Goal: Task Accomplishment & Management: Manage account settings

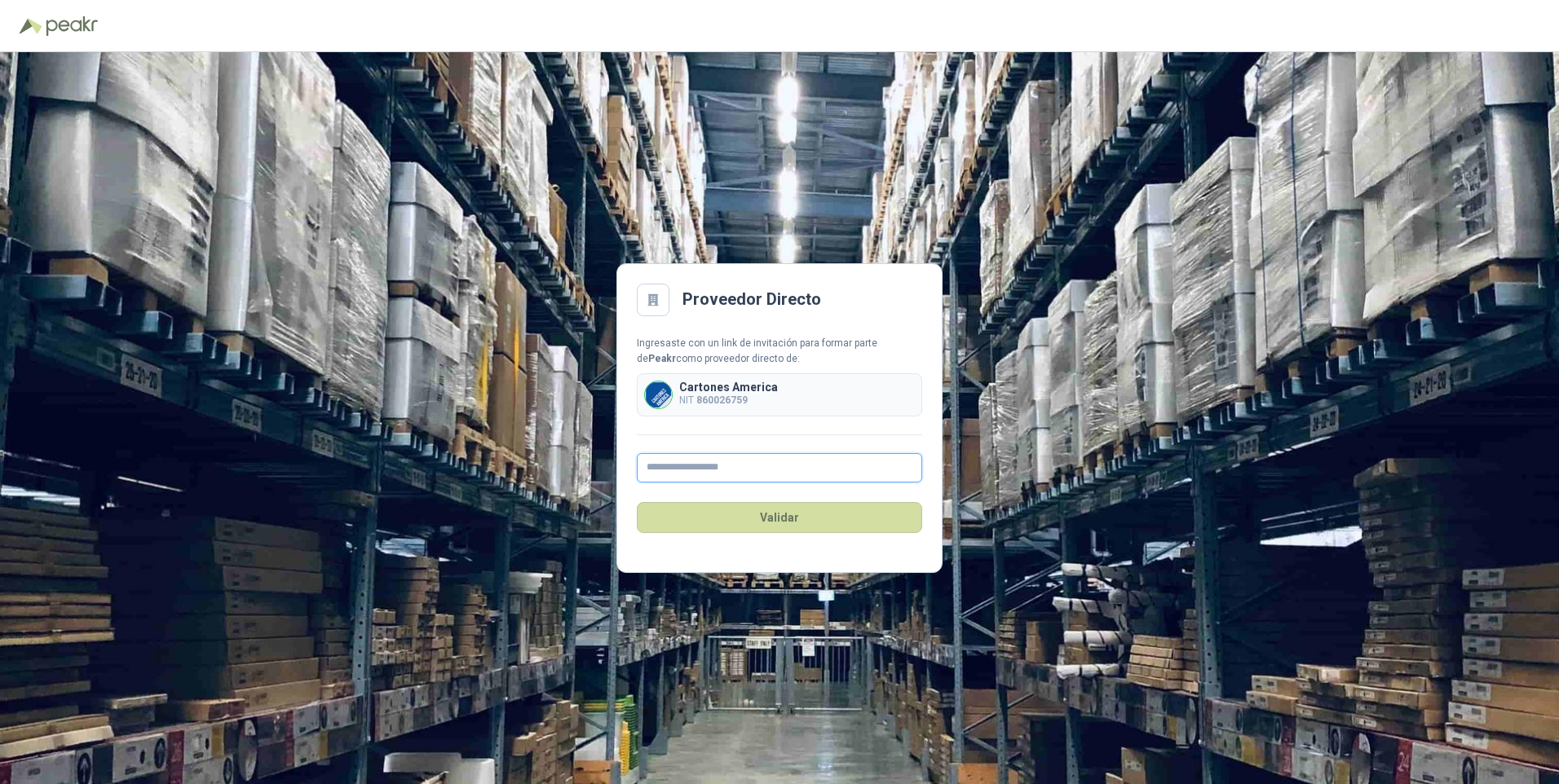
click at [681, 459] on input "text" at bounding box center [780, 468] width 286 height 29
type input "**********"
click at [727, 518] on button "Validar" at bounding box center [780, 517] width 286 height 31
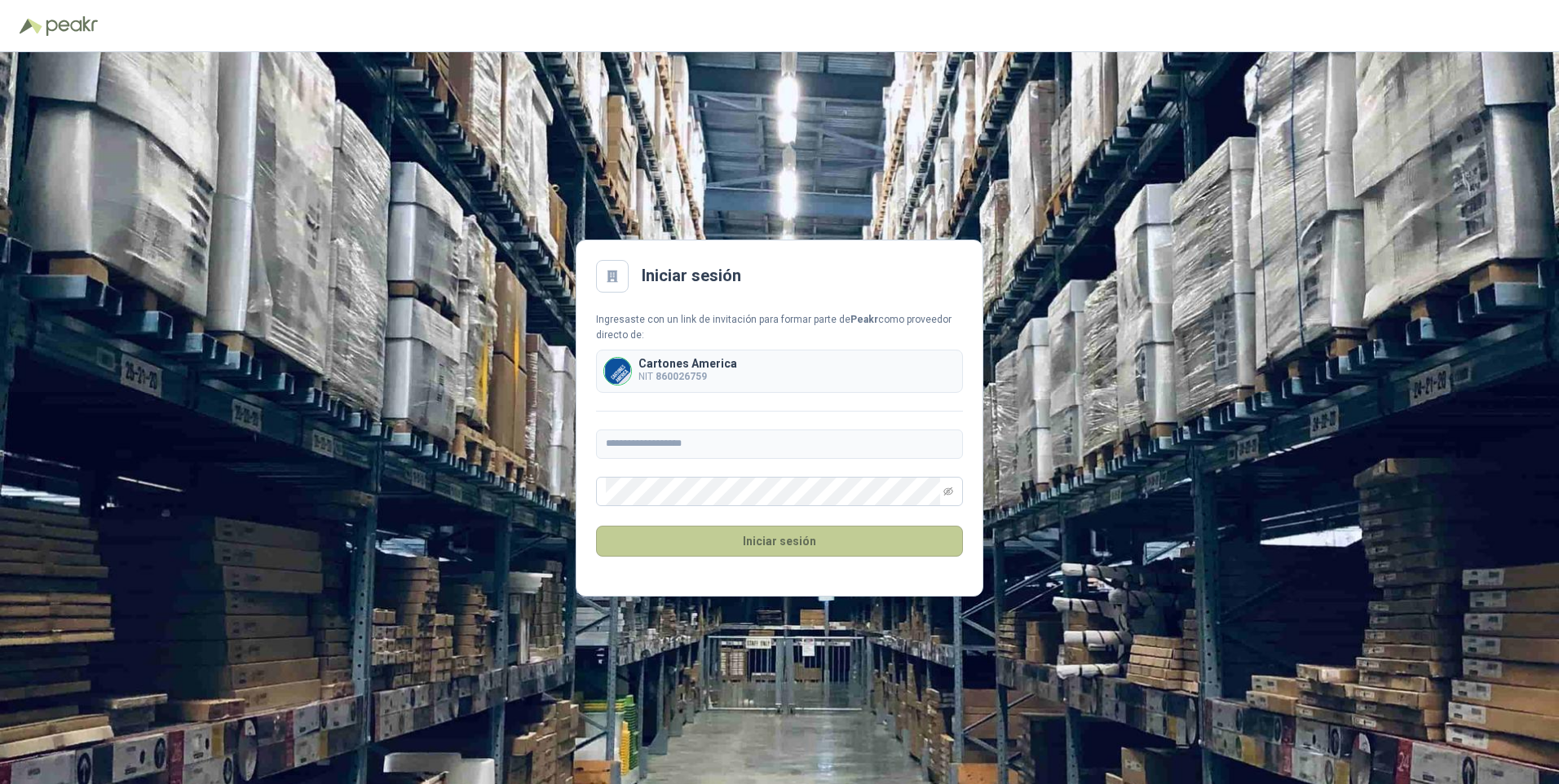
click at [797, 531] on button "Iniciar sesión" at bounding box center [780, 540] width 367 height 31
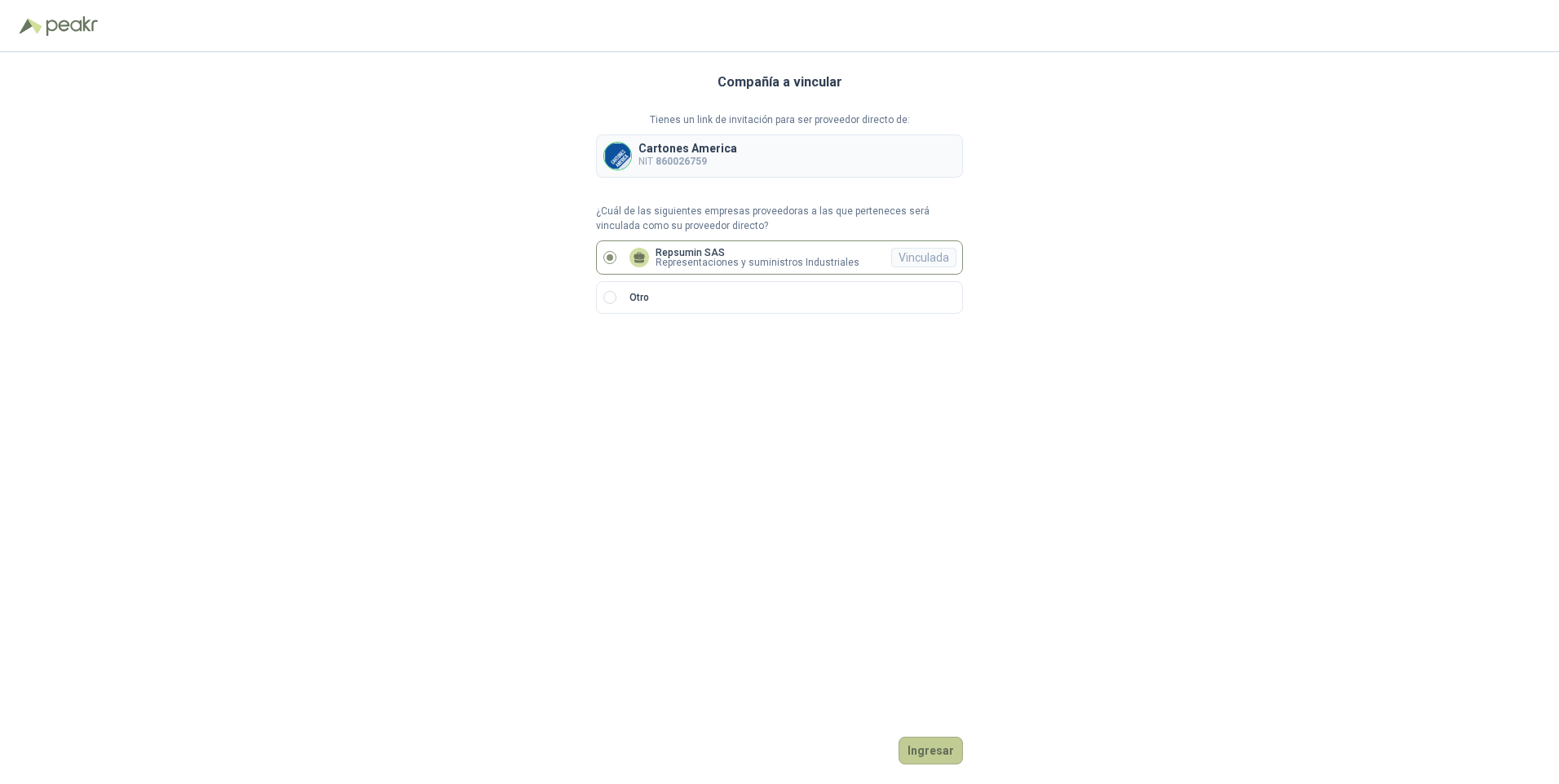
click at [932, 751] on button "Ingresar" at bounding box center [931, 751] width 64 height 28
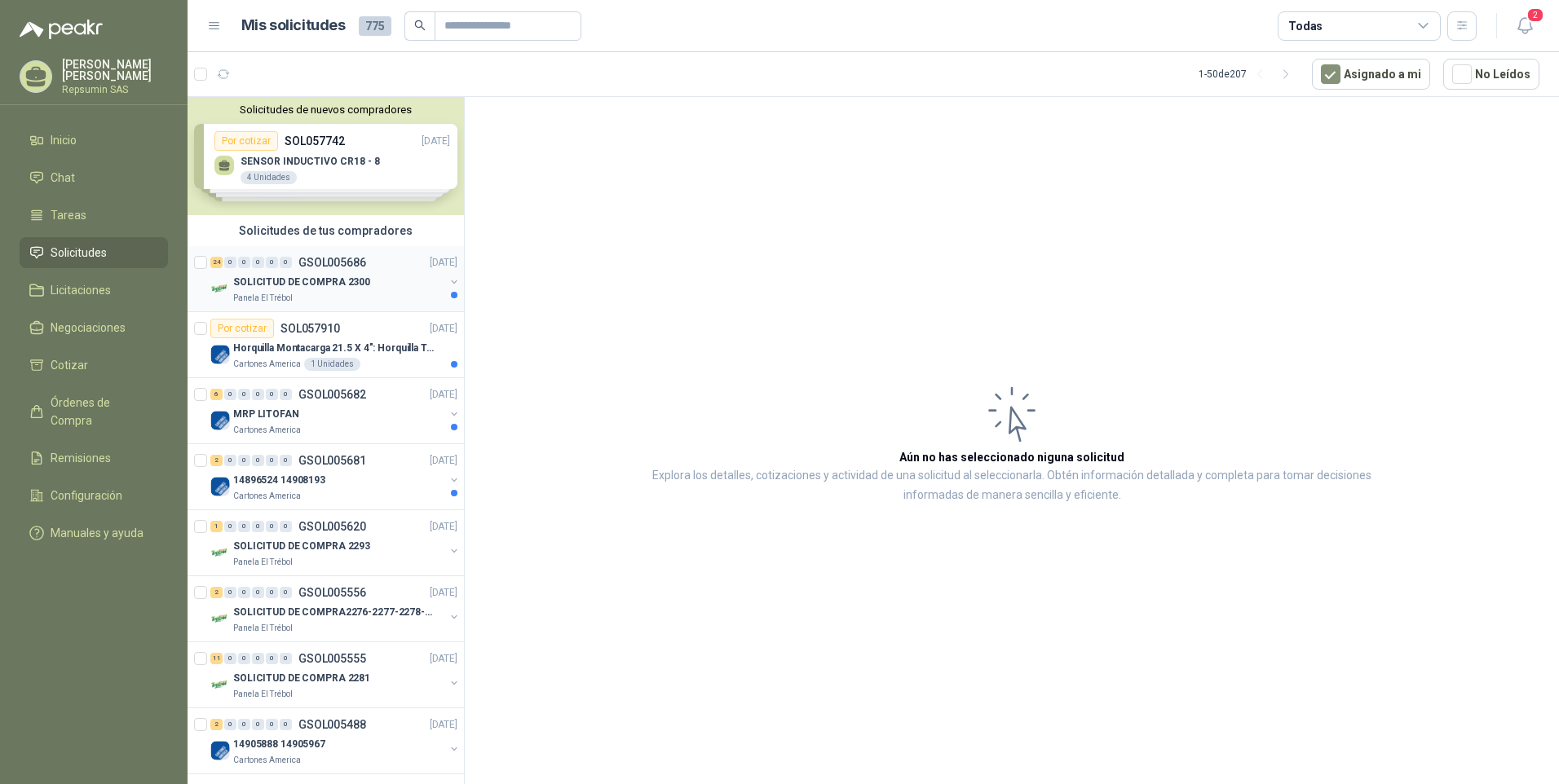
click at [233, 280] on p "SOLICITUD DE COMPRA 2300" at bounding box center [302, 282] width 137 height 16
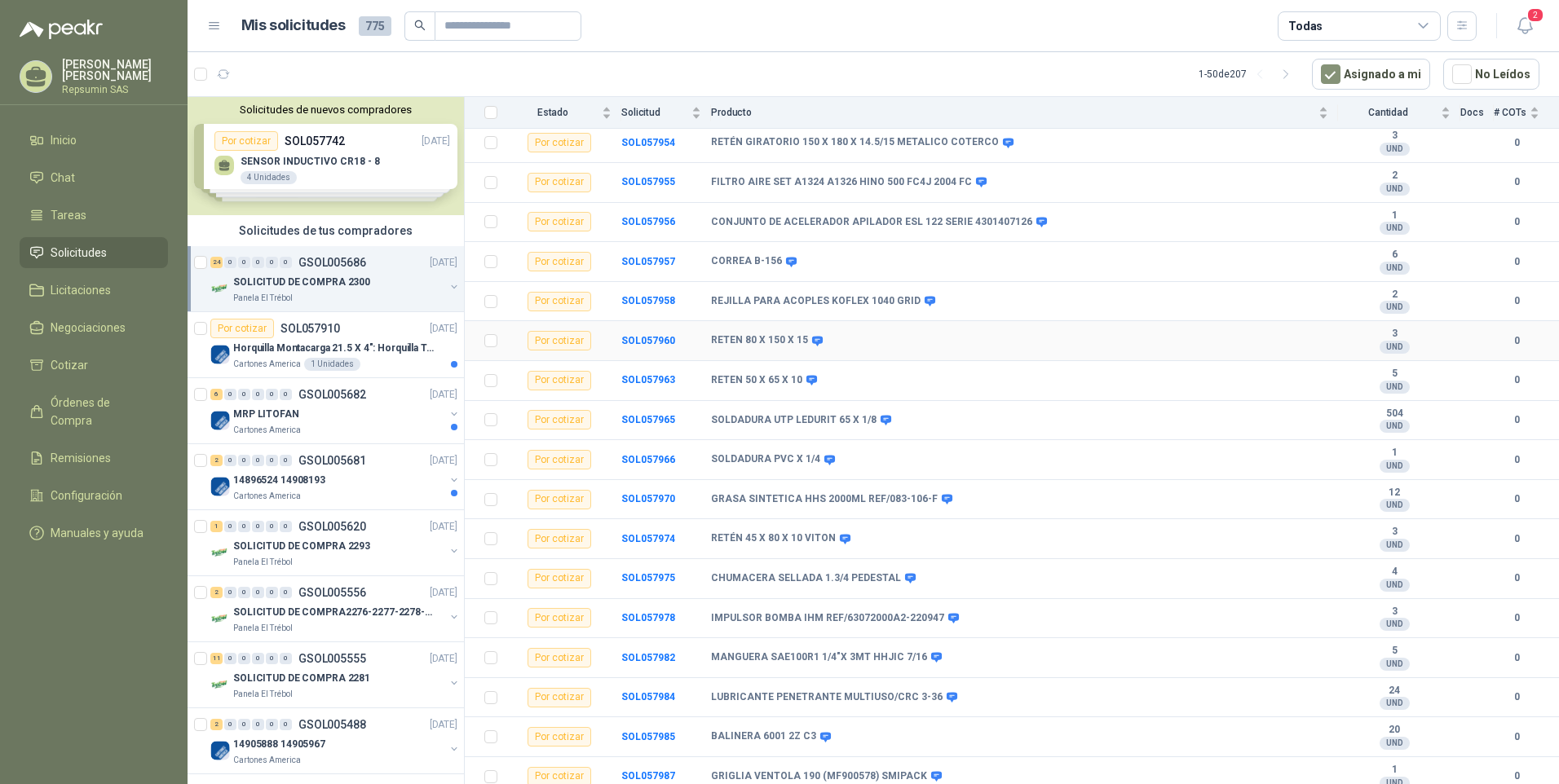
scroll to position [476, 0]
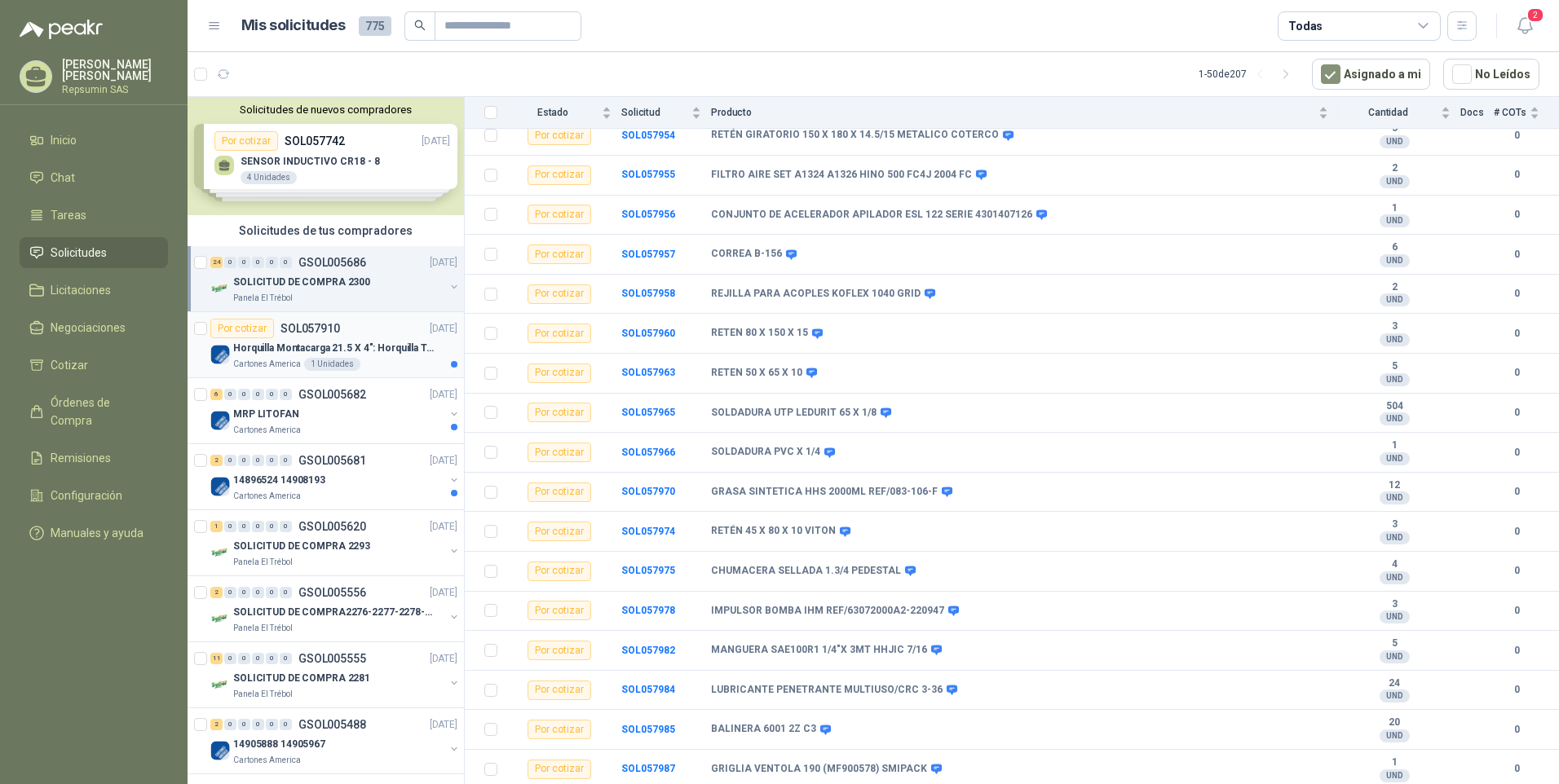
click at [225, 352] on img at bounding box center [219, 355] width 20 height 20
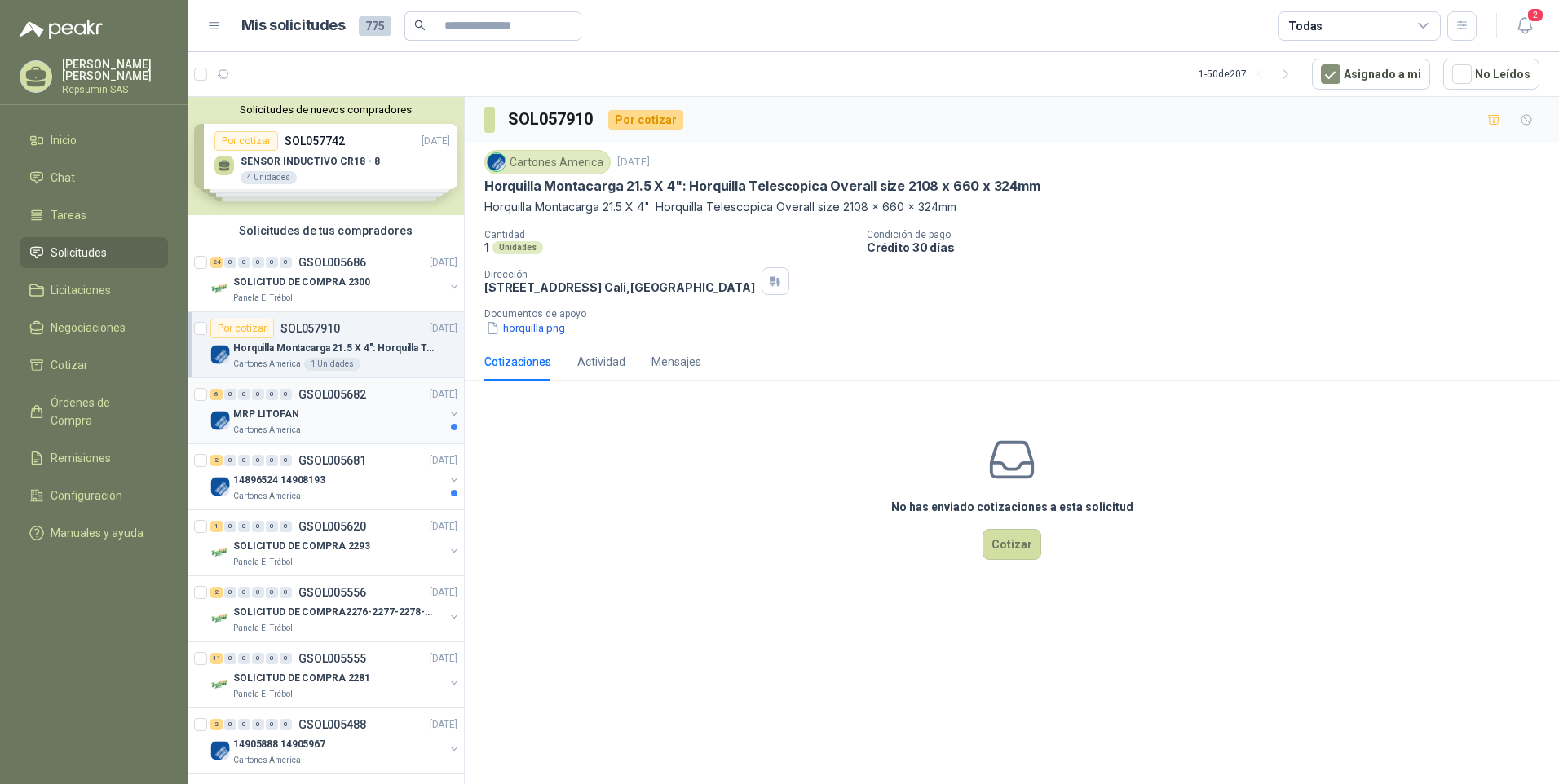
click at [235, 417] on p "MRP LITOFAN" at bounding box center [266, 414] width 66 height 16
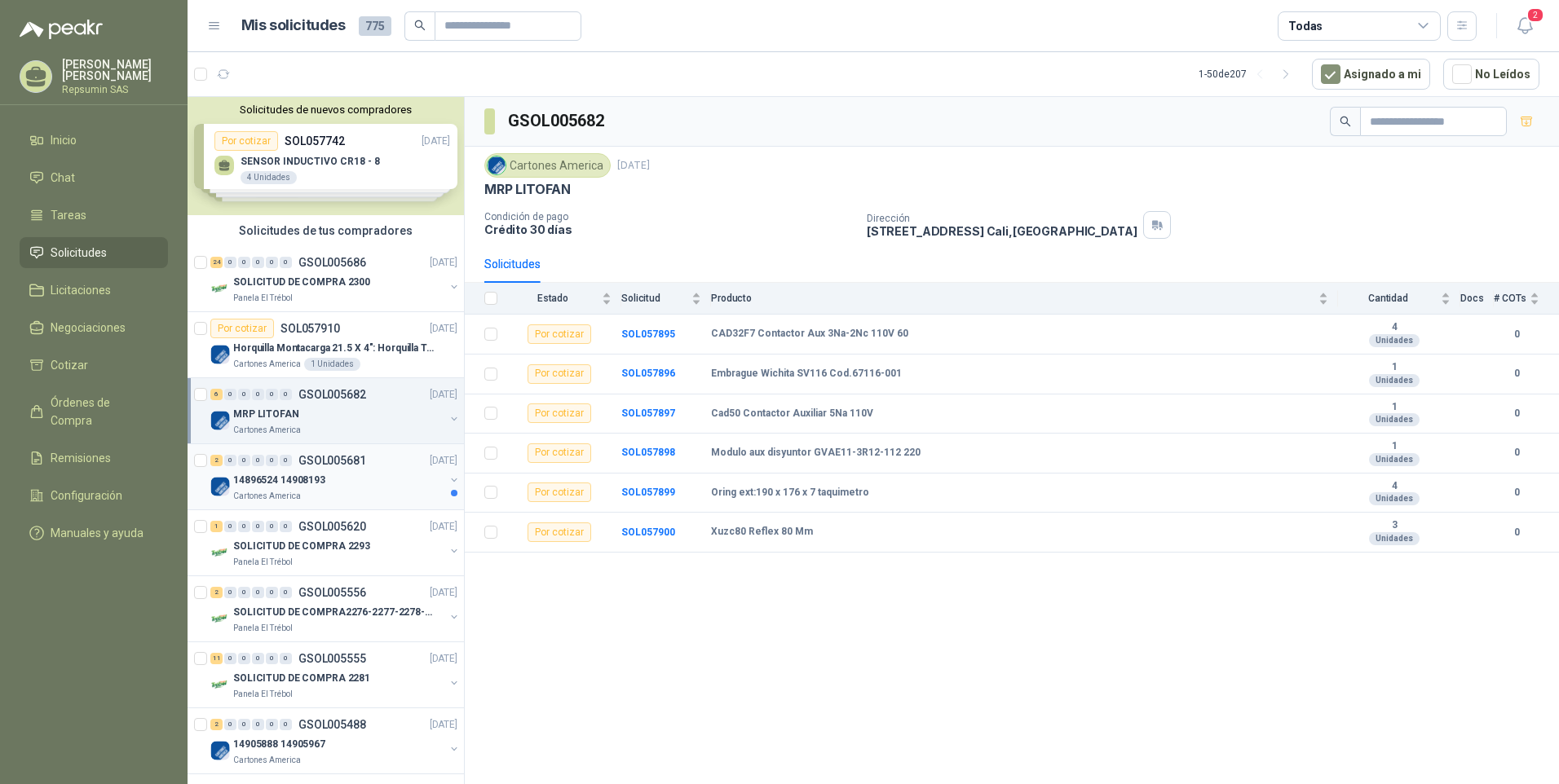
click at [240, 477] on p "14896524 14908193" at bounding box center [279, 481] width 92 height 16
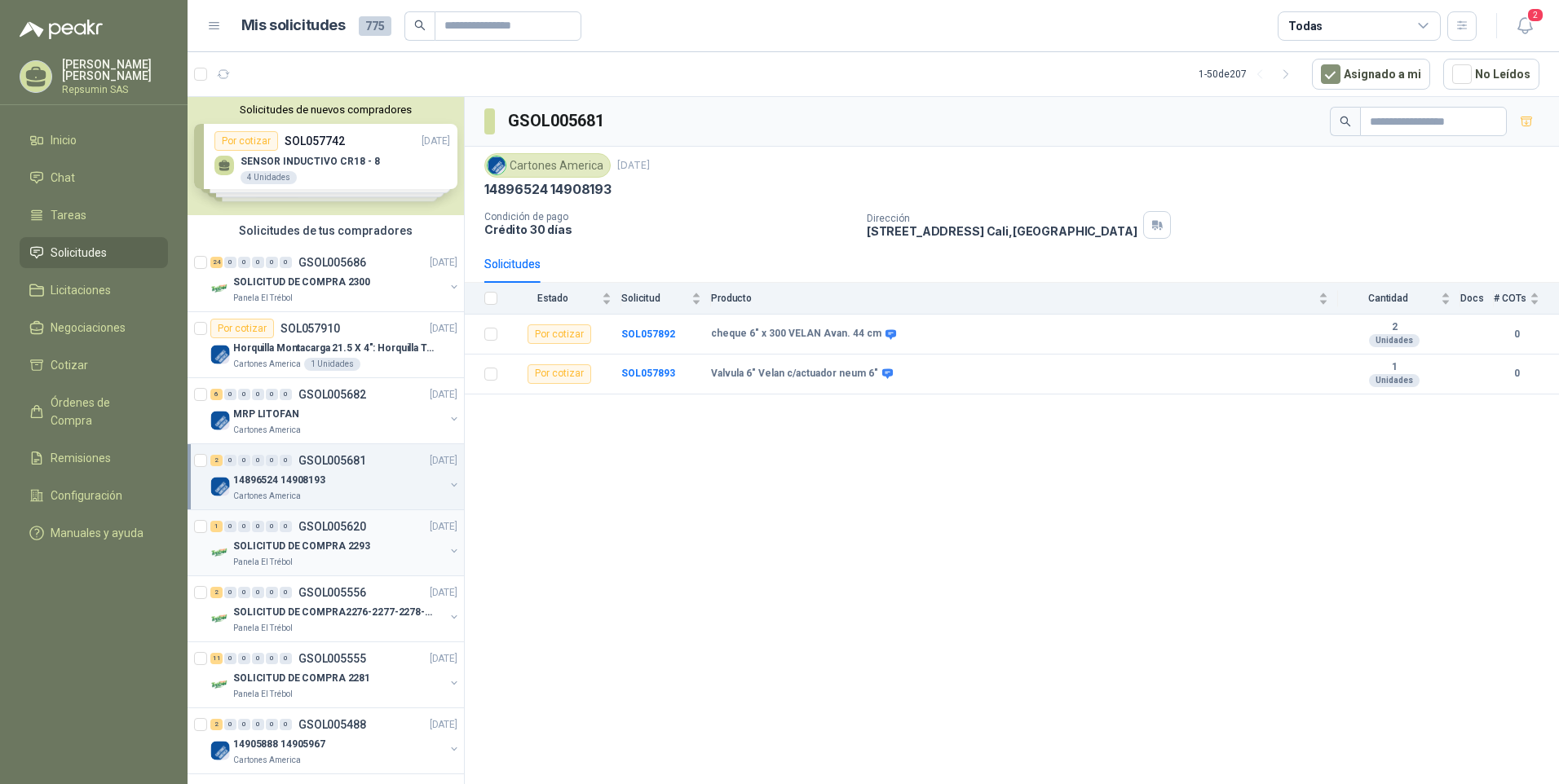
click at [246, 544] on p "SOLICITUD DE COMPRA 2293" at bounding box center [302, 546] width 137 height 16
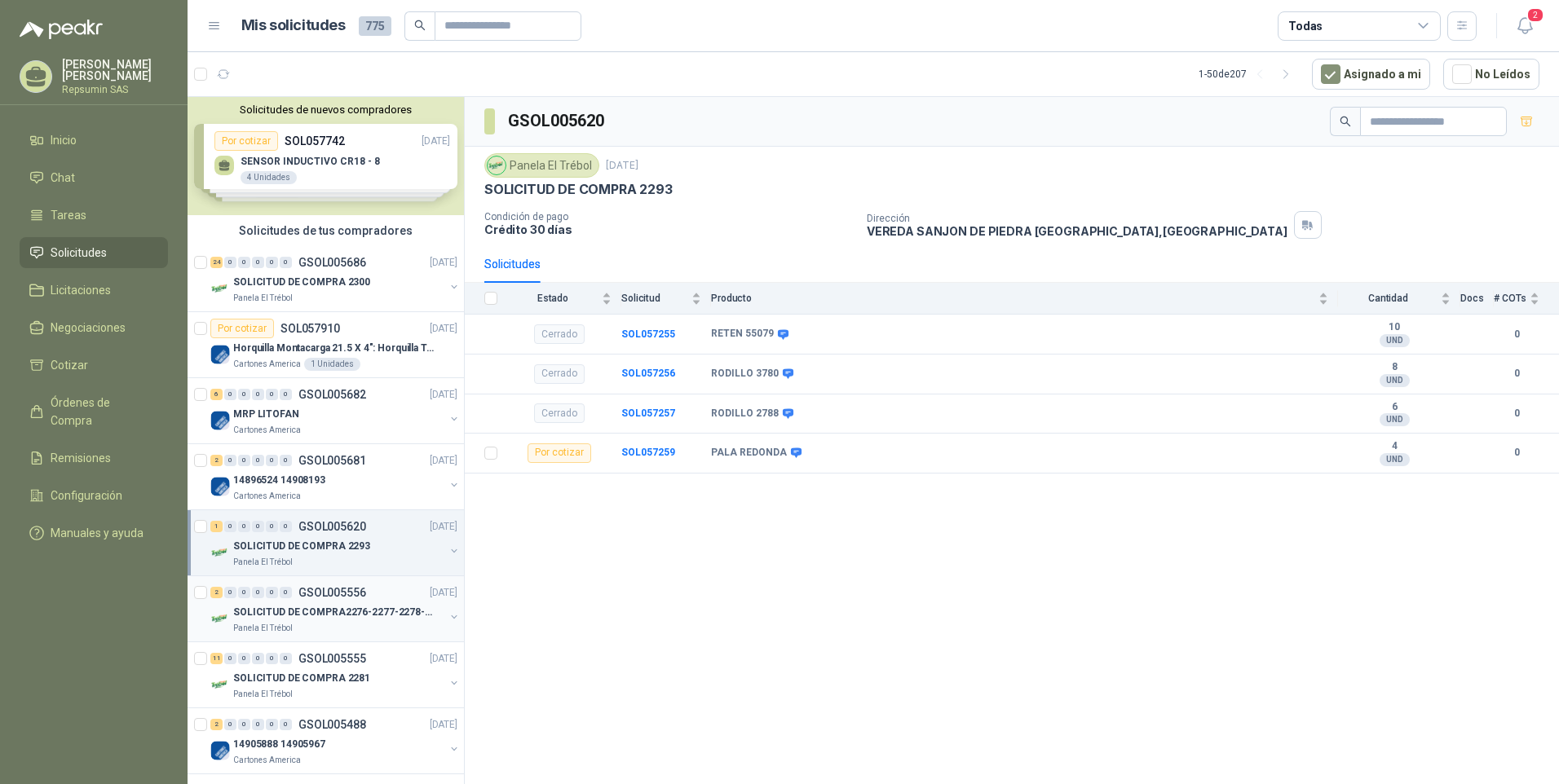
click at [259, 613] on p "SOLICITUD DE COMPRA2276-2277-2278-2284-2285-" at bounding box center [335, 612] width 204 height 16
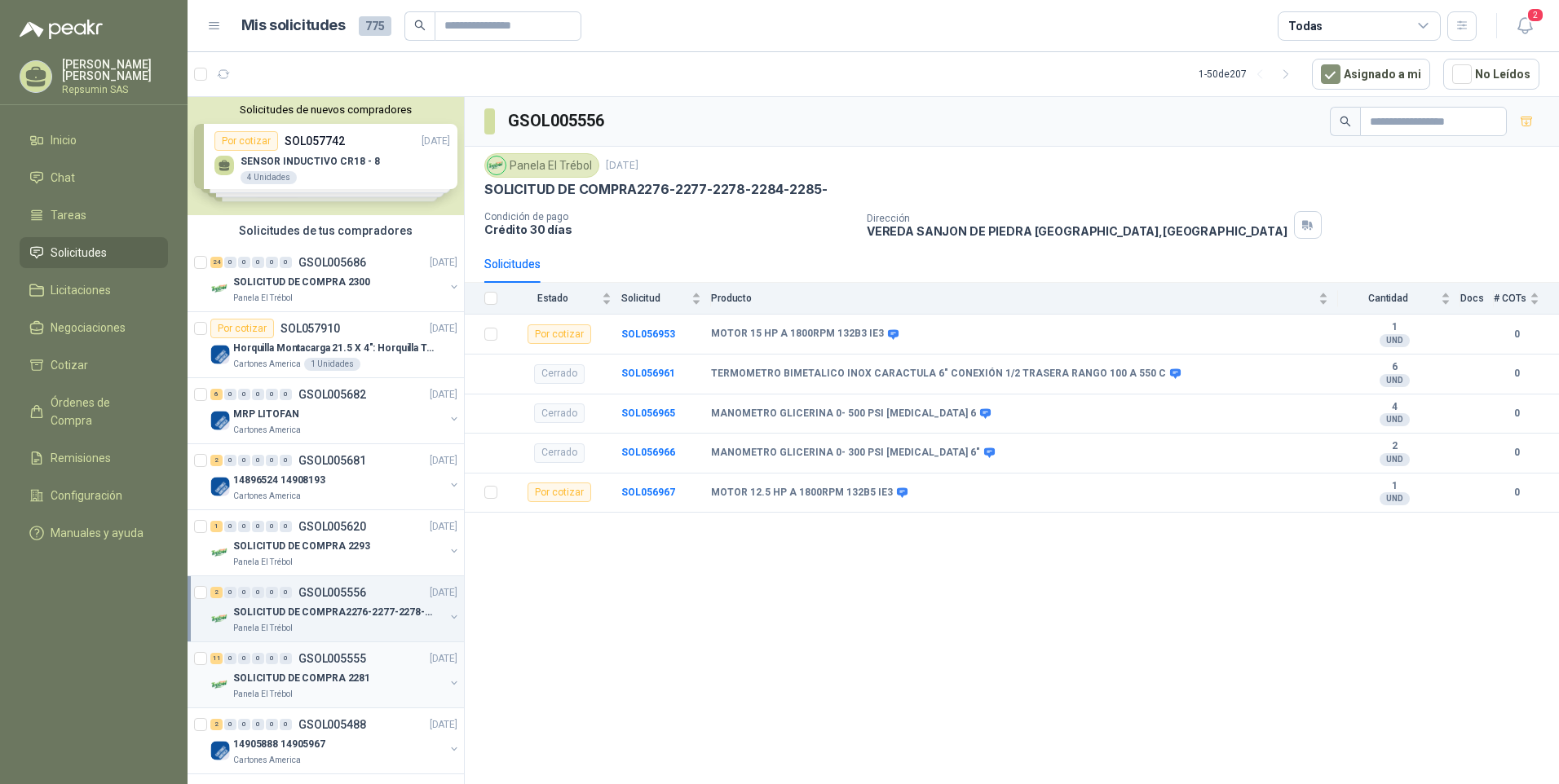
click at [260, 678] on p "SOLICITUD DE COMPRA 2281" at bounding box center [302, 679] width 137 height 16
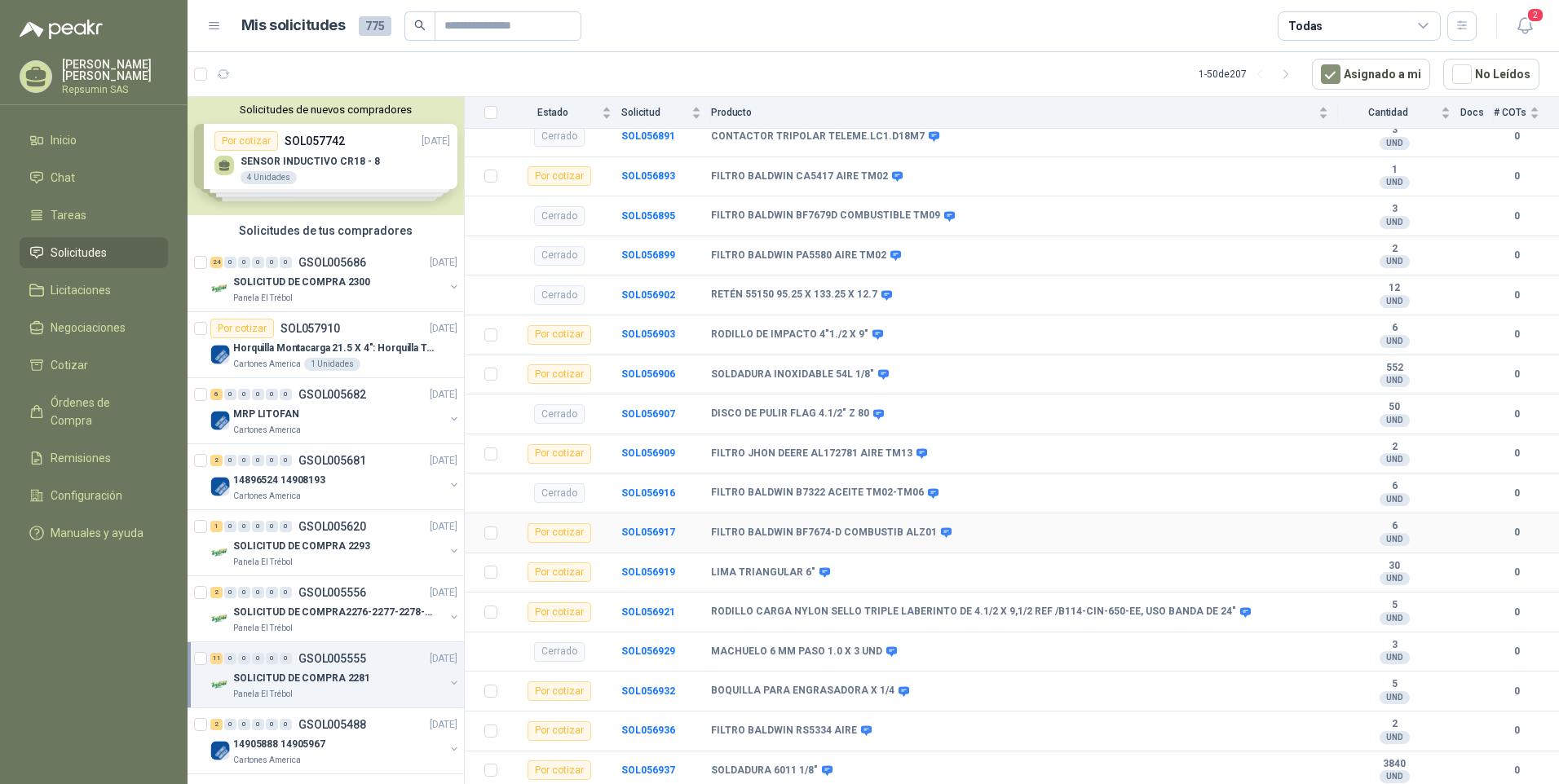
scroll to position [317, 0]
click at [332, 721] on p "GSOL005488" at bounding box center [332, 724] width 68 height 11
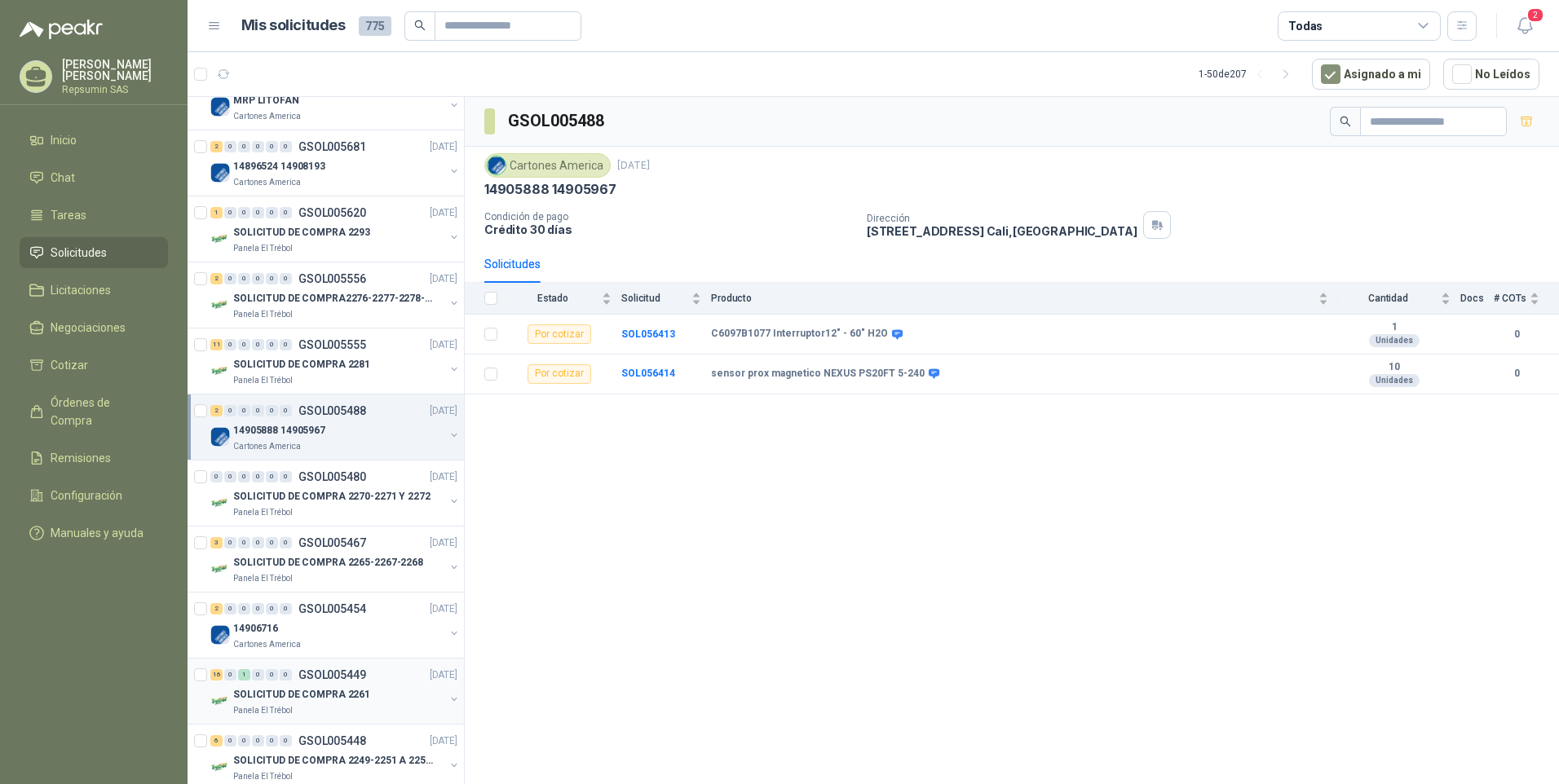
scroll to position [326, 0]
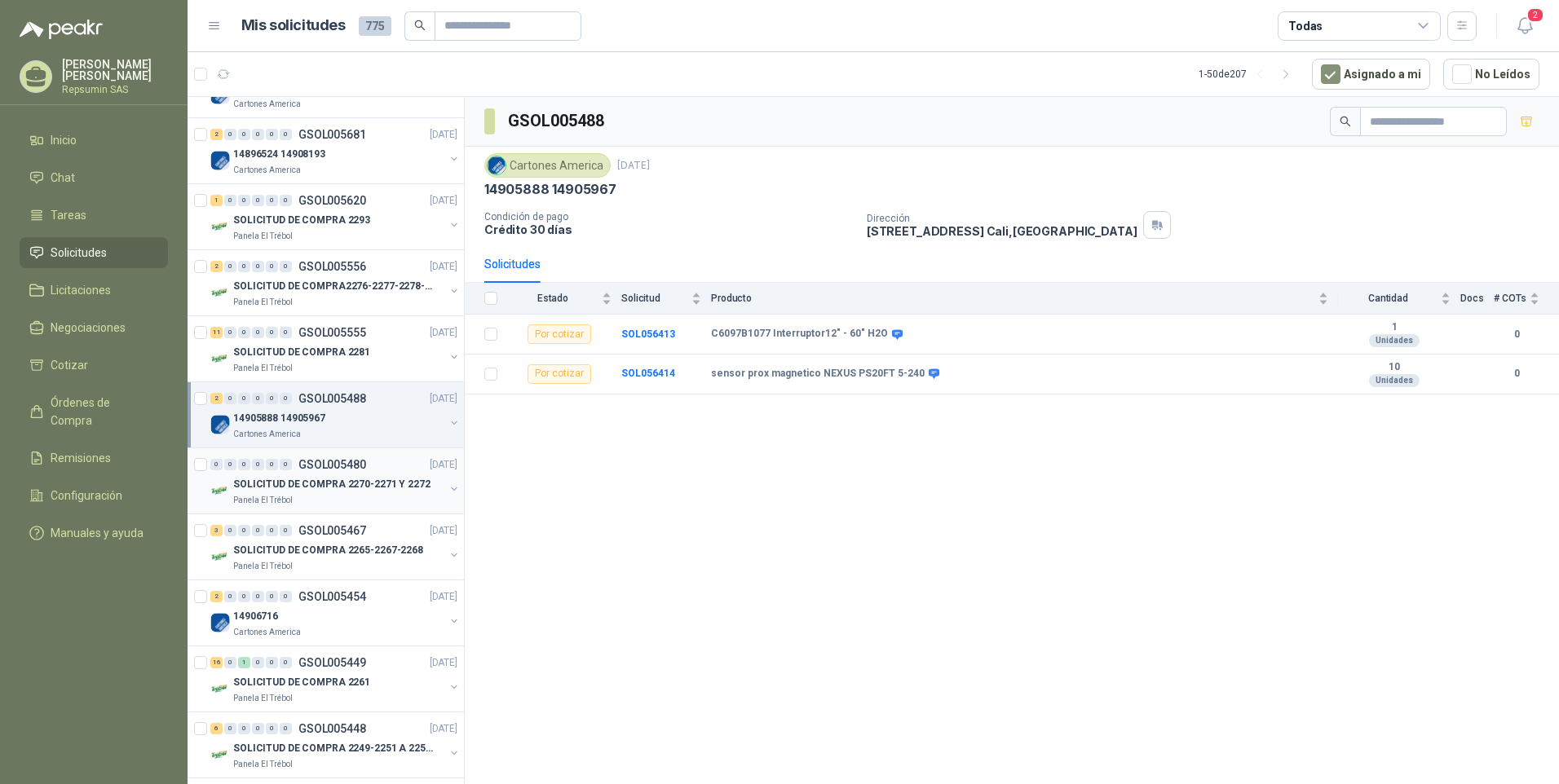
click at [300, 483] on p "SOLICITUD DE COMPRA 2270-2271 Y 2272" at bounding box center [331, 484] width 197 height 16
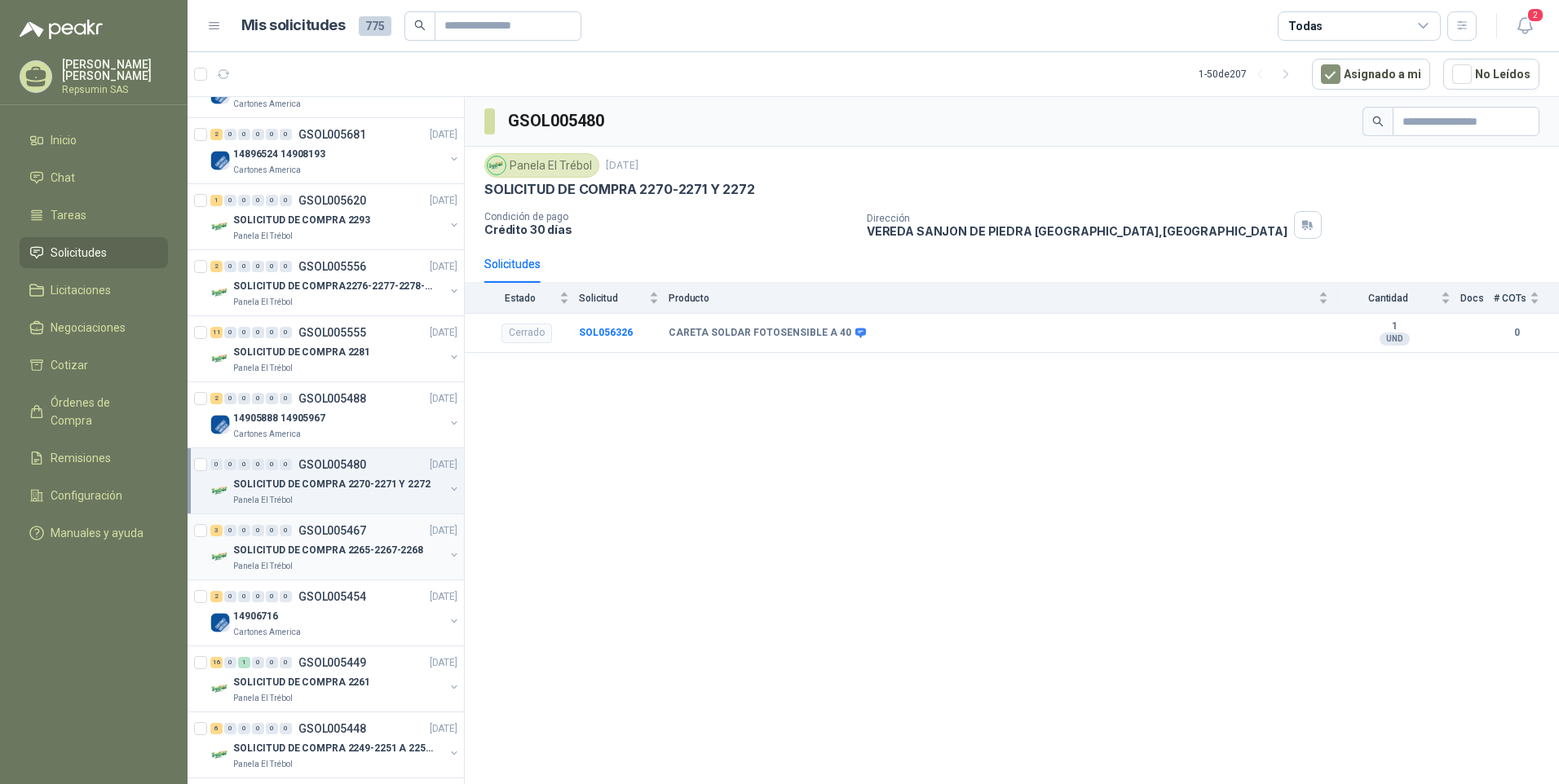
click at [294, 543] on p "SOLICITUD DE COMPRA 2265-2267-2268" at bounding box center [329, 551] width 190 height 16
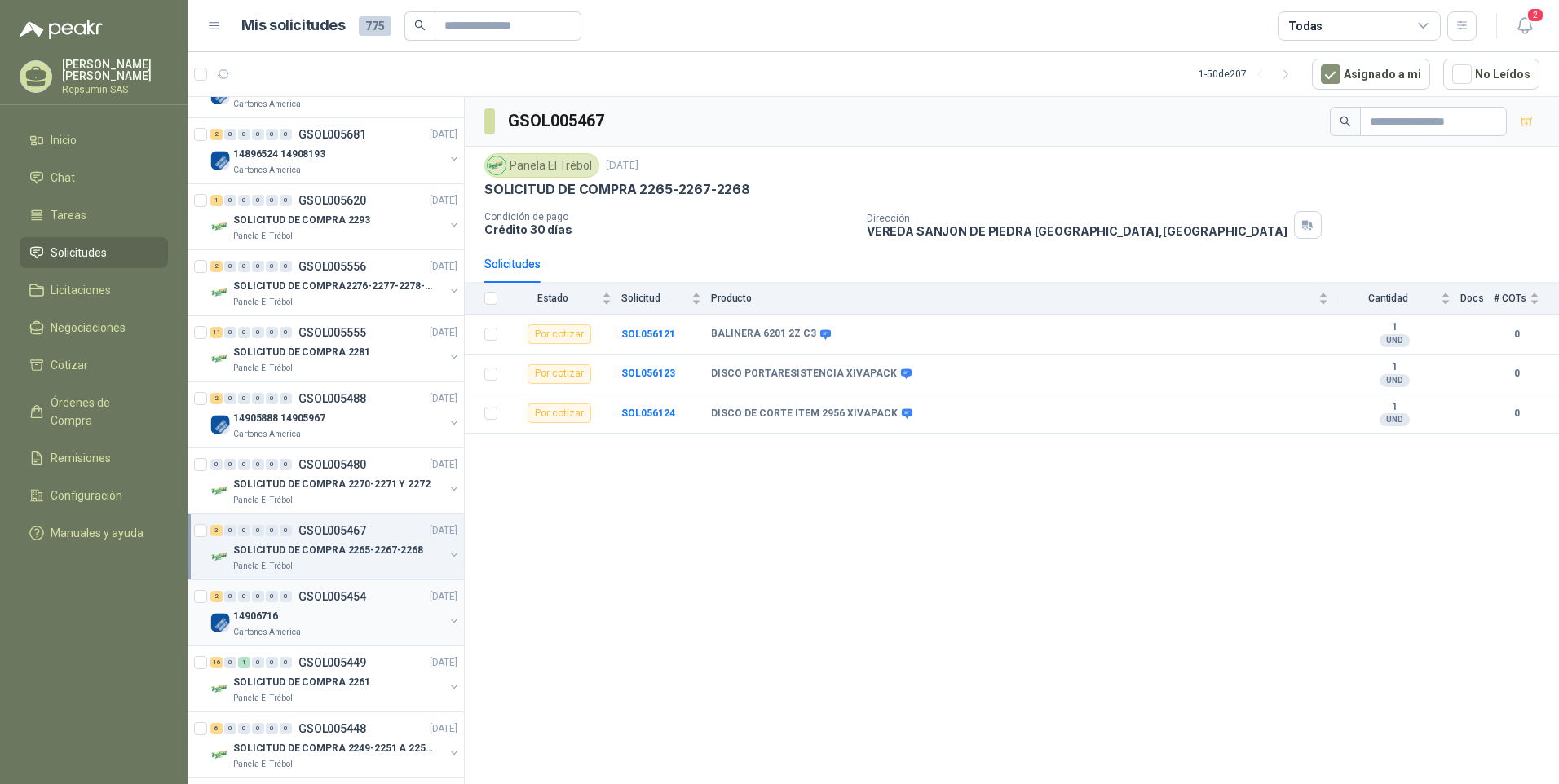
click at [292, 596] on div "2 0 0 0 0 0 GSOL005454" at bounding box center [288, 596] width 156 height 11
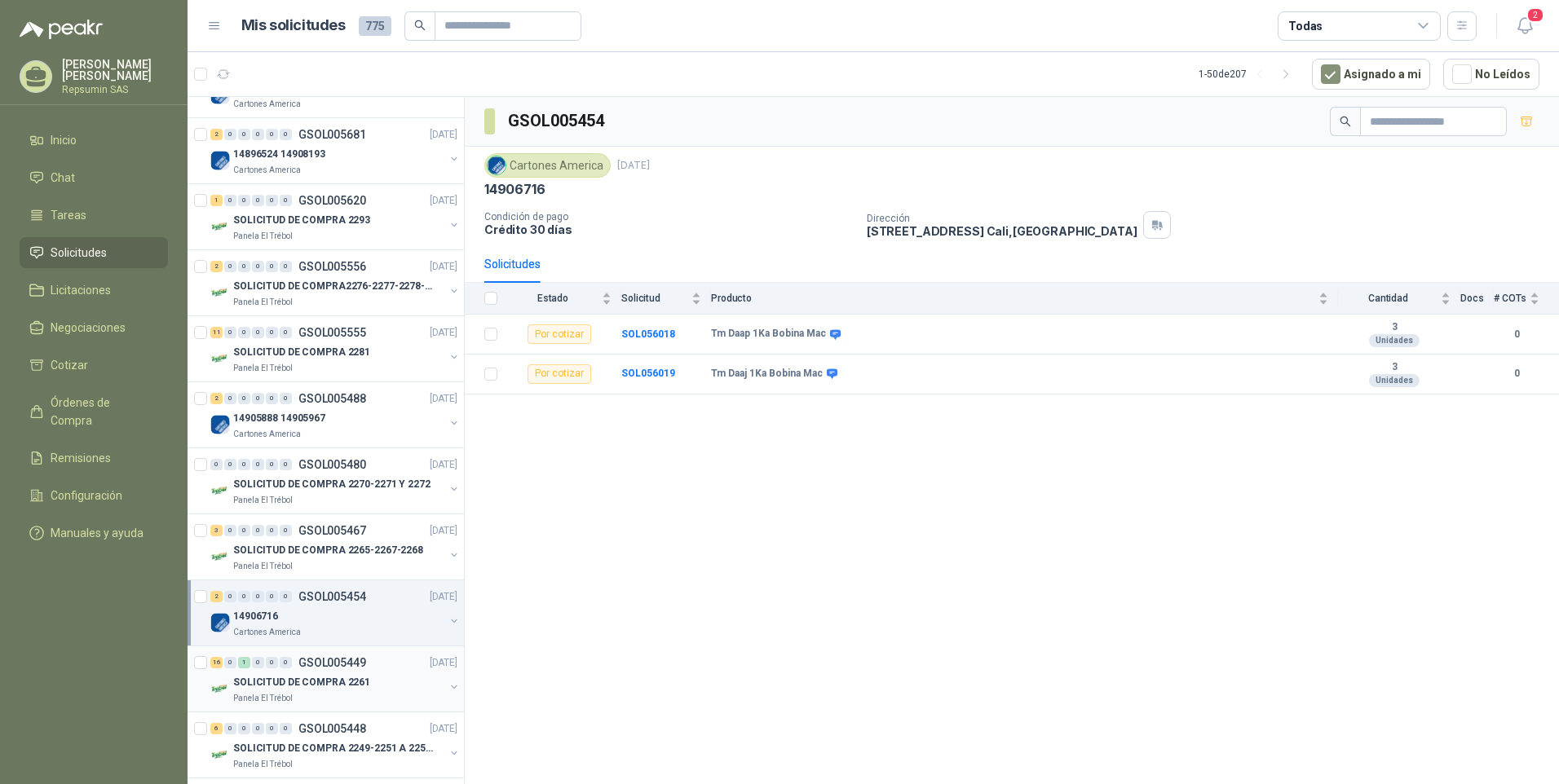
click at [210, 705] on div at bounding box center [202, 679] width 16 height 52
click at [352, 671] on div "16 0 1 0 0 0 GSOL005449 [DATE]" at bounding box center [335, 663] width 250 height 20
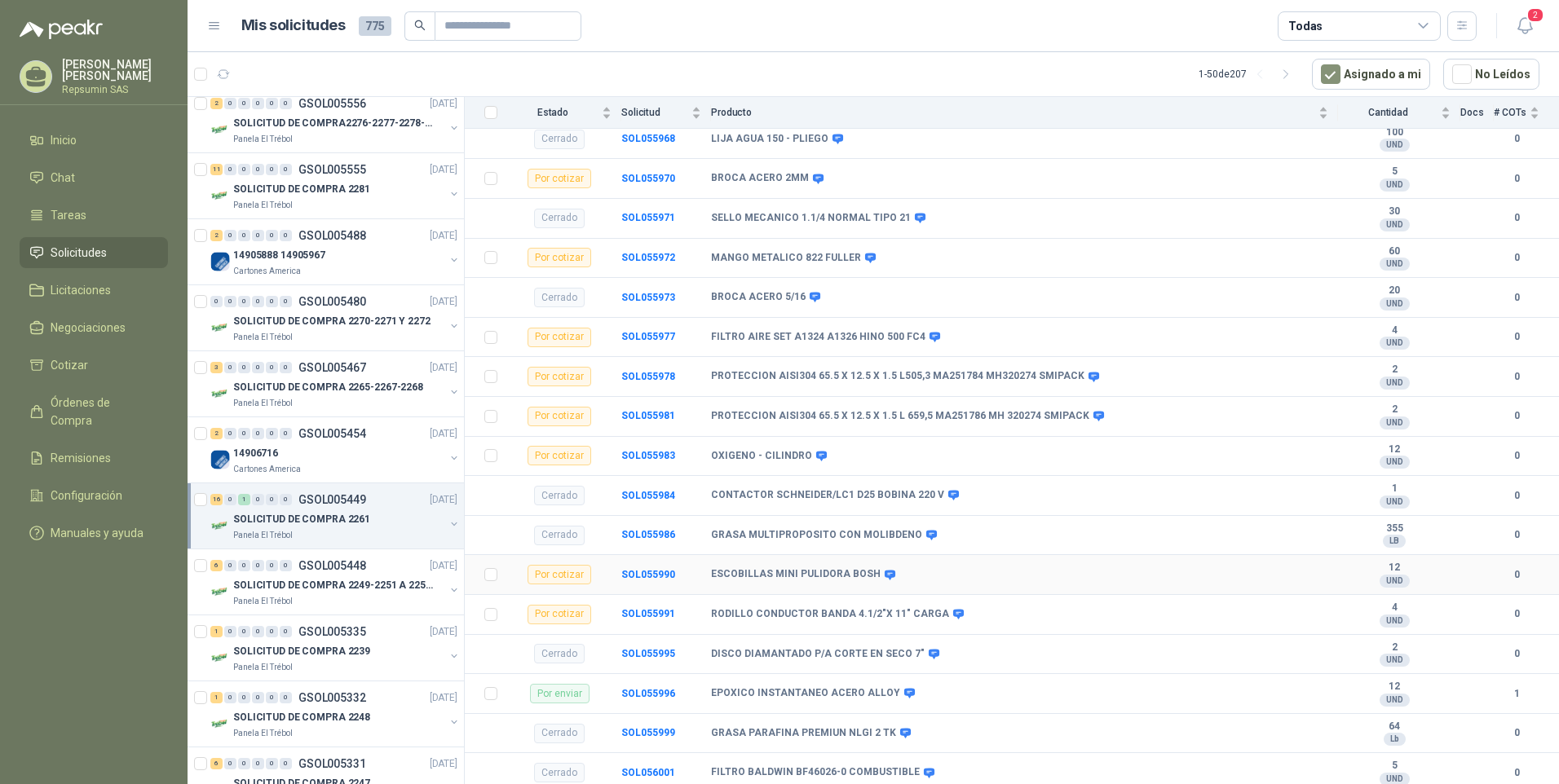
scroll to position [833, 0]
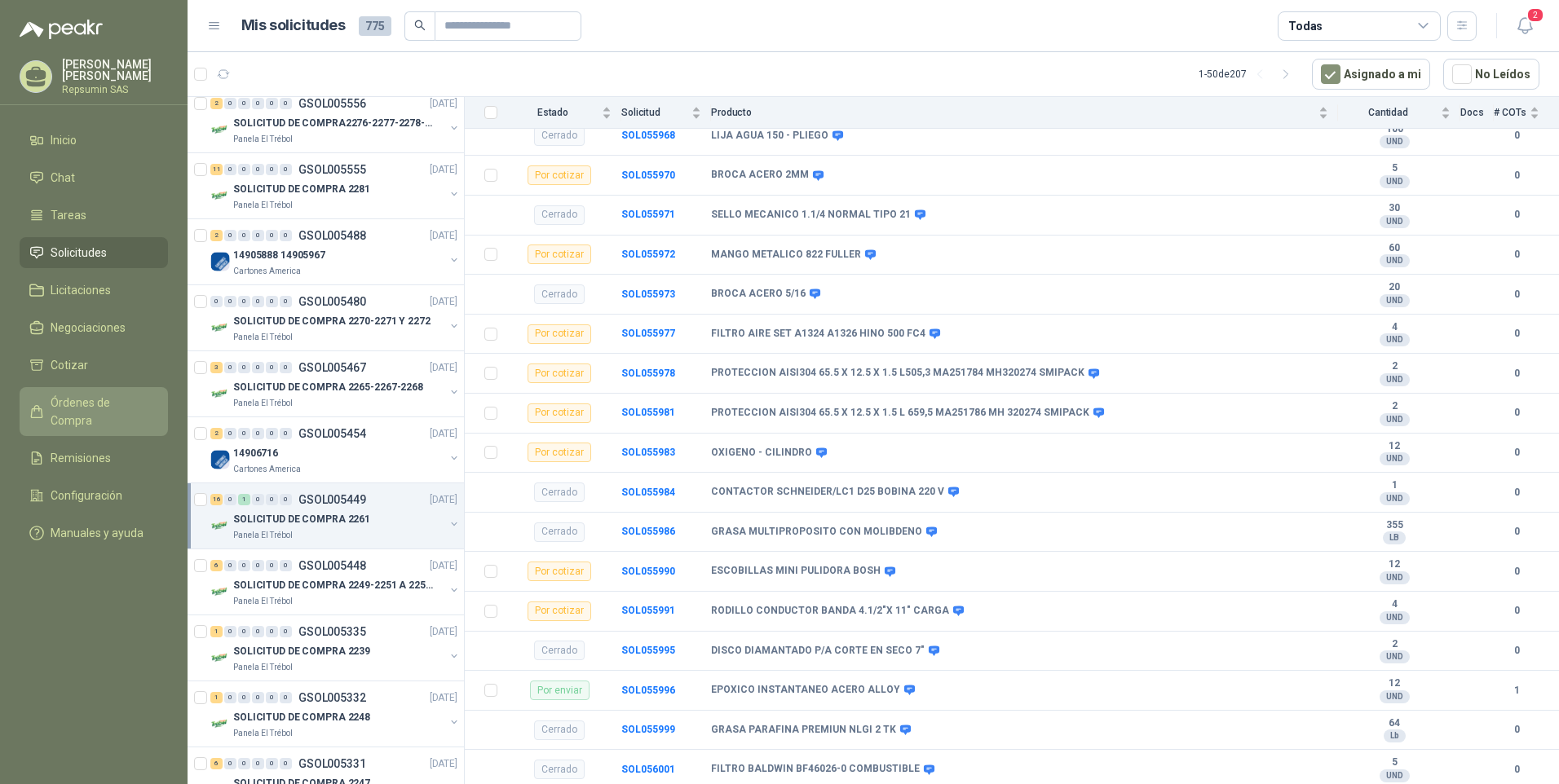
click at [82, 398] on span "Órdenes de Compra" at bounding box center [101, 412] width 102 height 35
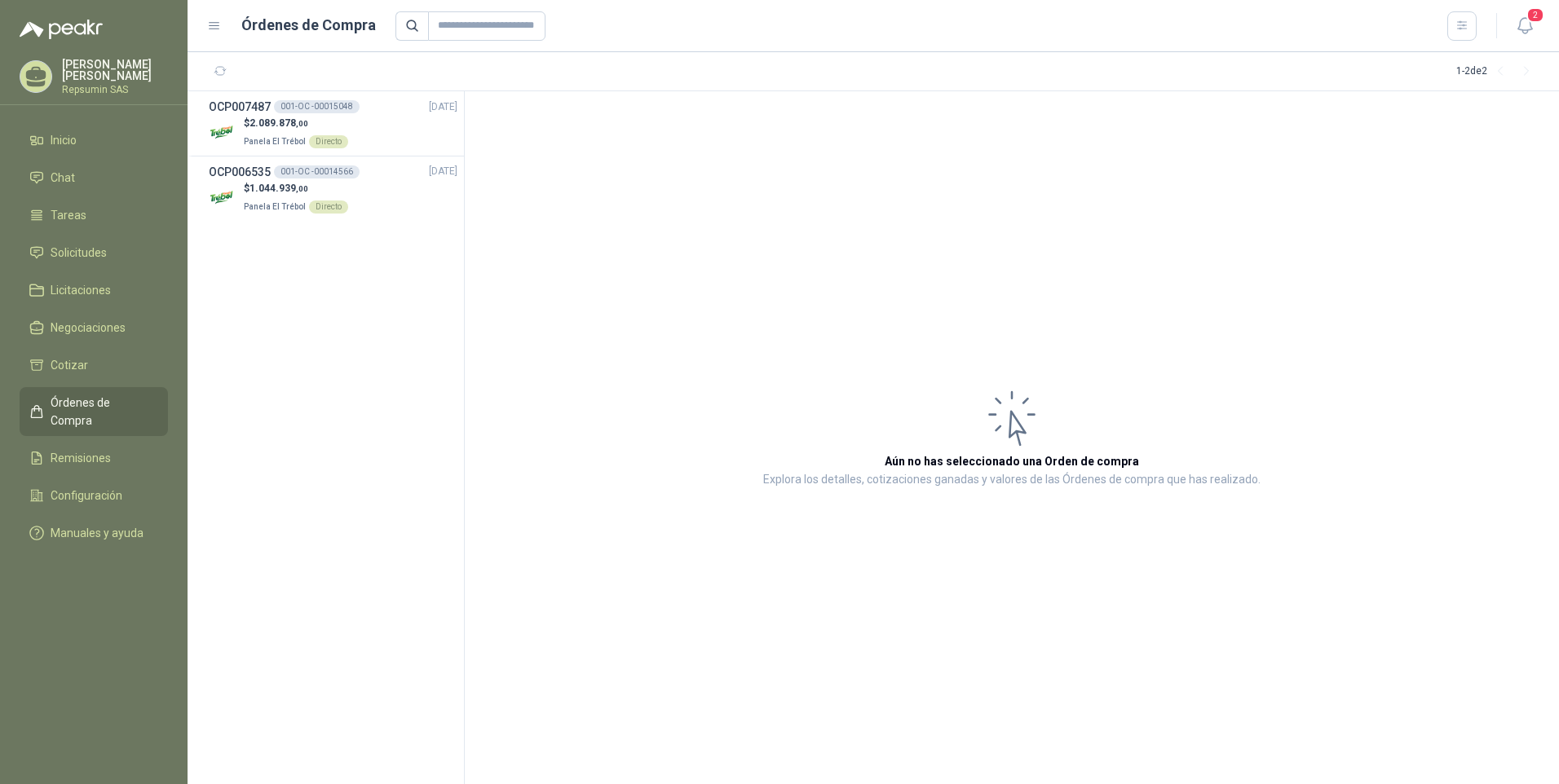
click at [93, 77] on p "[PERSON_NAME]" at bounding box center [115, 70] width 106 height 22
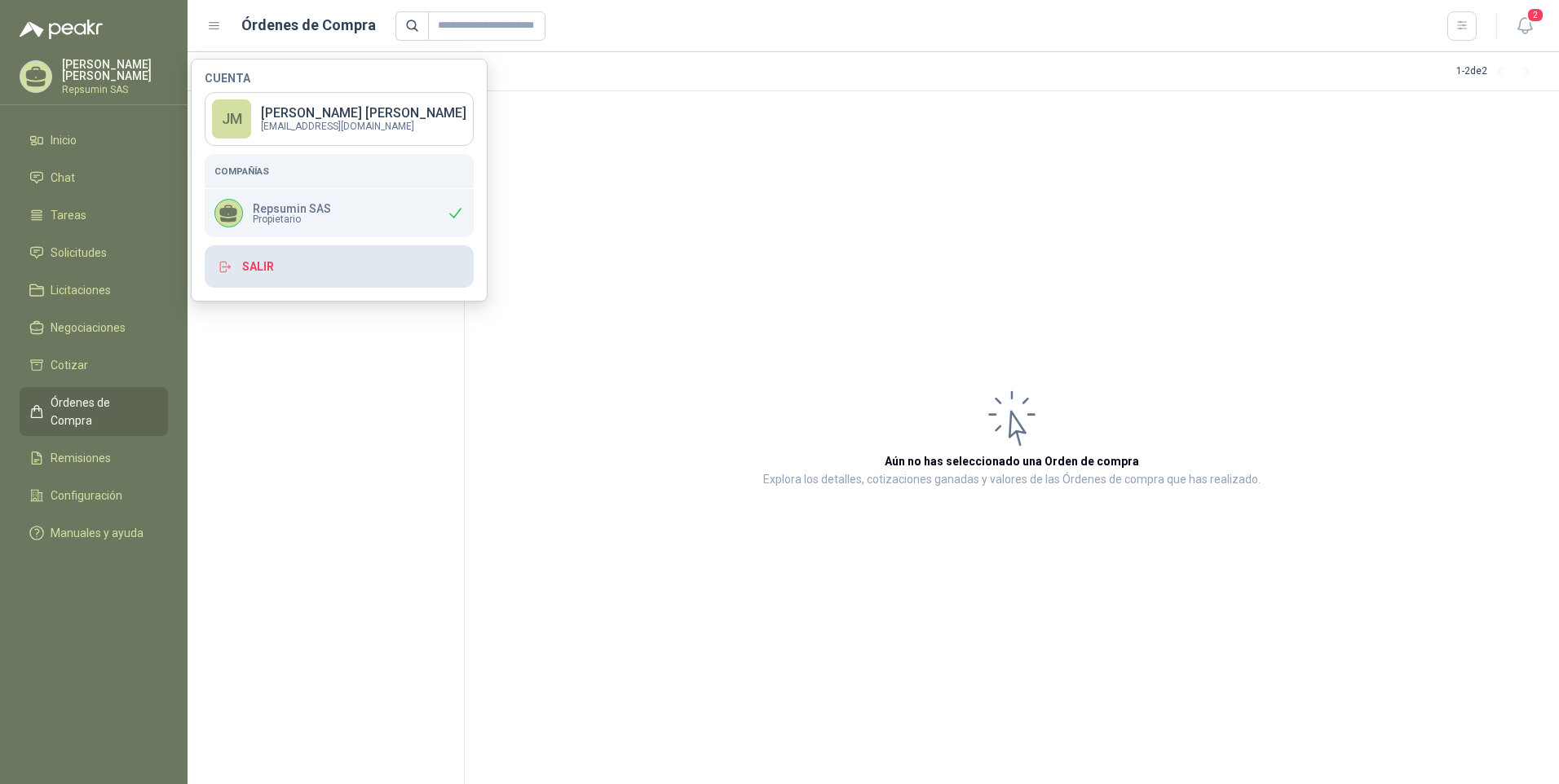
click at [246, 267] on button "Salir" at bounding box center [339, 266] width 269 height 42
